Goal: Task Accomplishment & Management: Complete application form

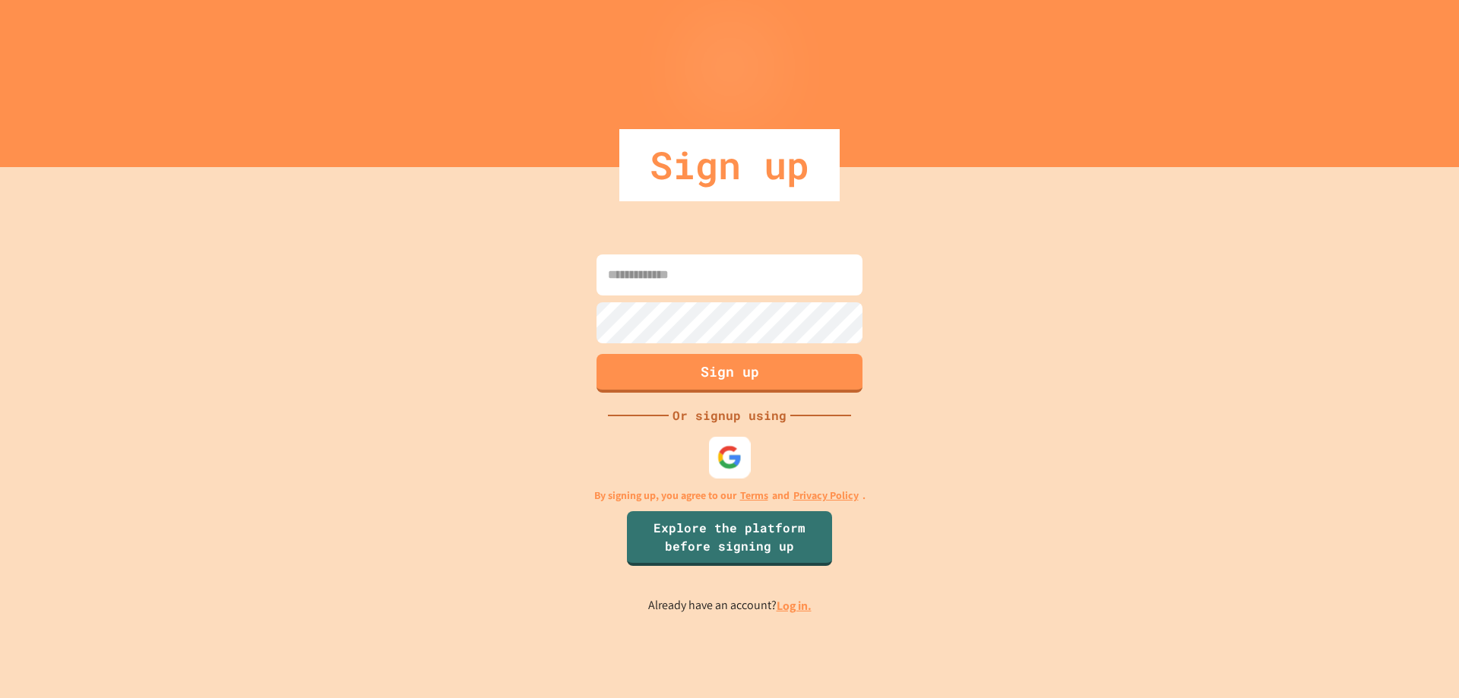
click at [745, 442] on div at bounding box center [730, 457] width 42 height 42
click at [729, 451] on img at bounding box center [729, 456] width 25 height 25
click at [739, 464] on img at bounding box center [729, 456] width 25 height 25
